Goal: Use online tool/utility: Utilize a website feature to perform a specific function

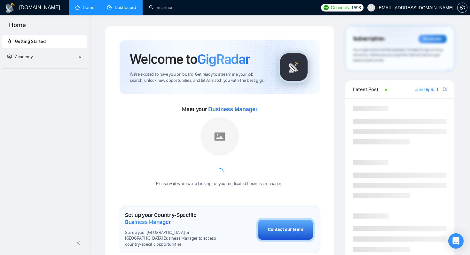
click at [121, 5] on link "Dashboard" at bounding box center [121, 7] width 29 height 5
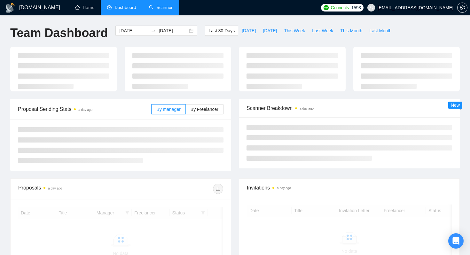
click at [154, 7] on link "Scanner" at bounding box center [161, 7] width 24 height 5
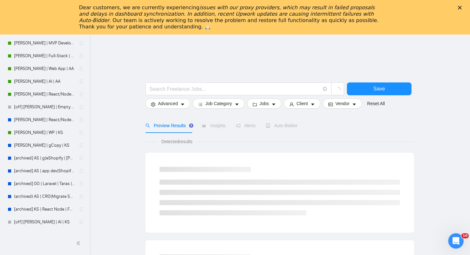
scroll to position [42, 0]
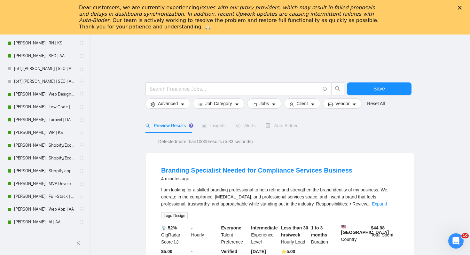
click at [460, 6] on icon "Close" at bounding box center [460, 8] width 4 height 4
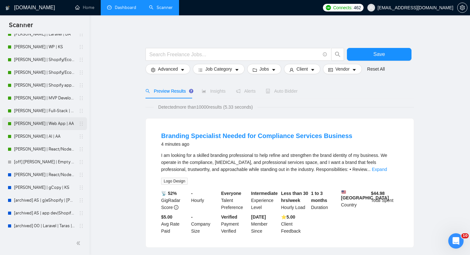
scroll to position [127, 0]
click at [43, 103] on link "[PERSON_NAME] | MVP Development | AA" at bounding box center [44, 98] width 61 height 13
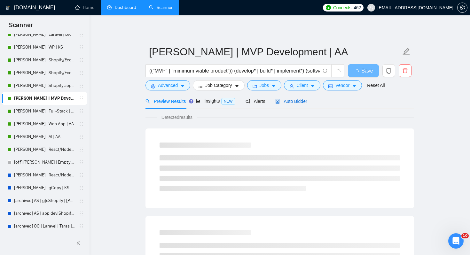
click at [288, 104] on div "Auto Bidder" at bounding box center [291, 101] width 32 height 7
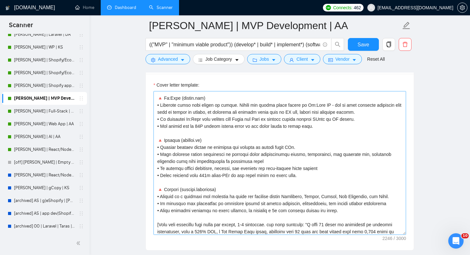
scroll to position [76, 0]
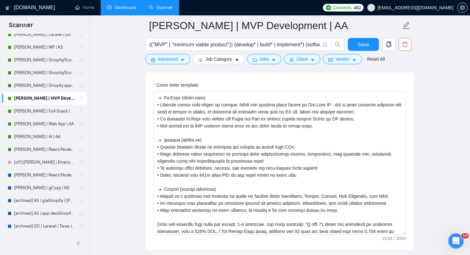
click at [115, 136] on main "[PERSON_NAME] | MVP Development | AA (("MVP" | "minimum viable product")) (deve…" at bounding box center [280, 224] width 360 height 1866
